Goal: Transaction & Acquisition: Subscribe to service/newsletter

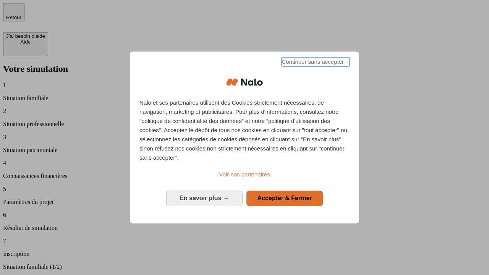
click at [315, 63] on span "Continuer sans accepter →" at bounding box center [315, 61] width 68 height 9
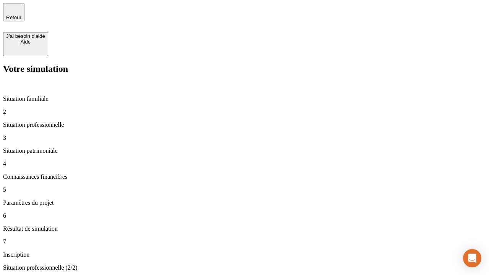
type input "30 000"
type input "0"
type input "1 000"
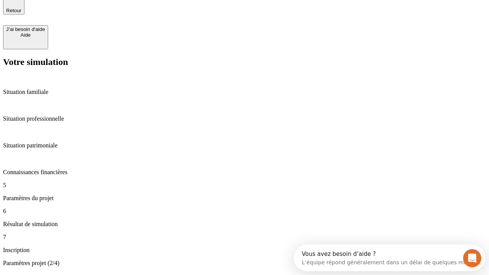
scroll to position [15, 0]
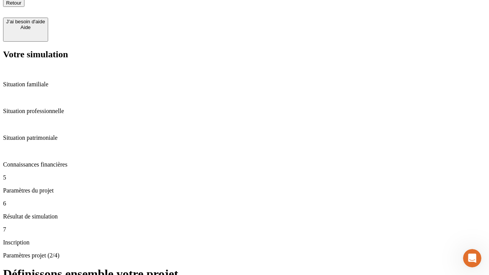
scroll to position [8, 0]
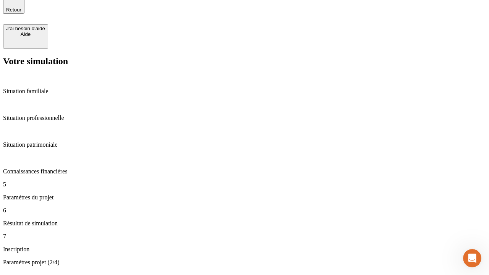
type input "40"
type input "64"
type input "200 000"
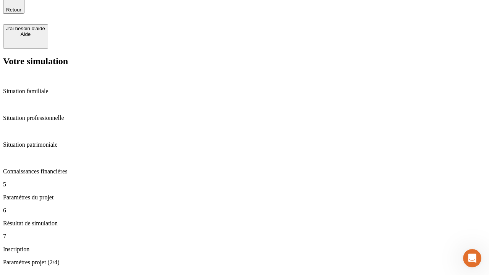
type input "640"
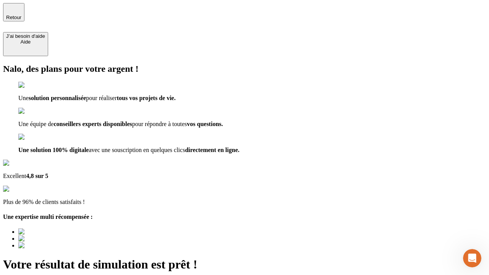
type input "[EMAIL_ADDRESS][DOMAIN_NAME]"
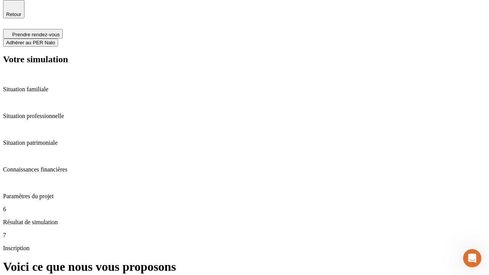
click at [55, 40] on span "Adhérer au PER Nalo" at bounding box center [30, 43] width 49 height 6
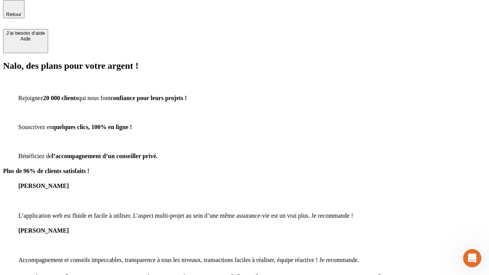
scroll to position [2, 0]
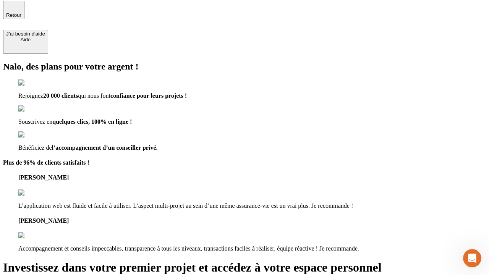
type input "abc"
